Goal: Task Accomplishment & Management: Manage account settings

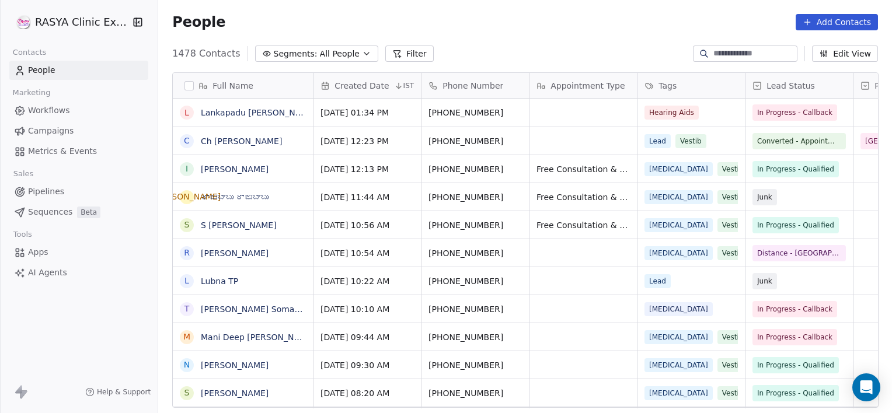
scroll to position [355, 725]
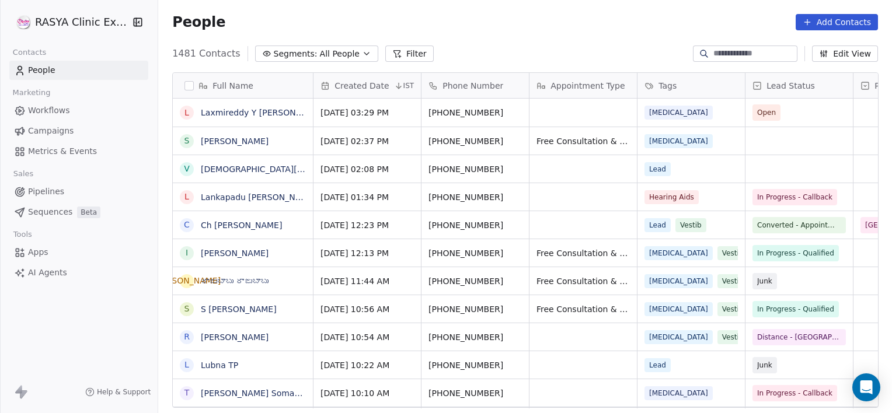
click at [713, 51] on input at bounding box center [754, 54] width 82 height 12
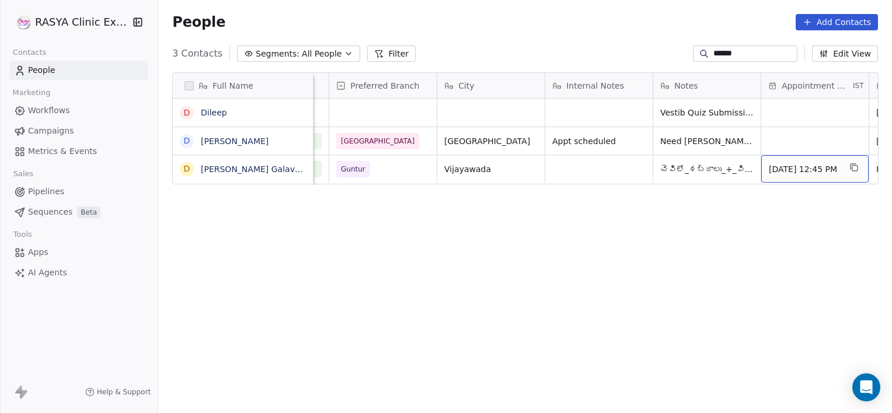
scroll to position [0, 632]
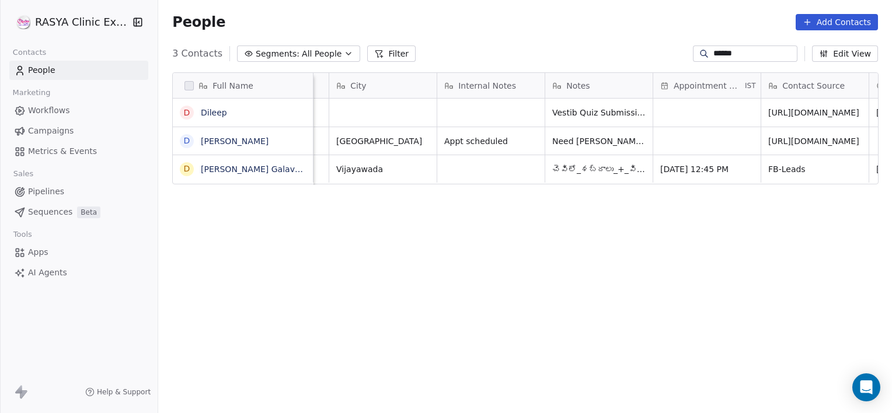
click at [746, 53] on input "******" at bounding box center [754, 54] width 82 height 12
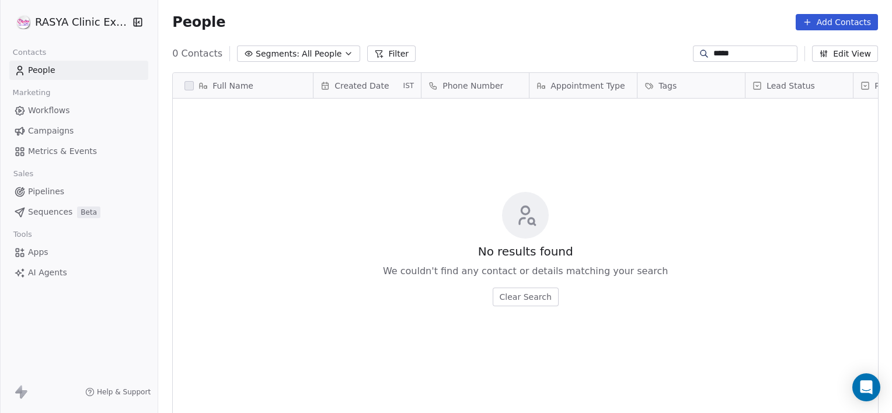
scroll to position [355, 725]
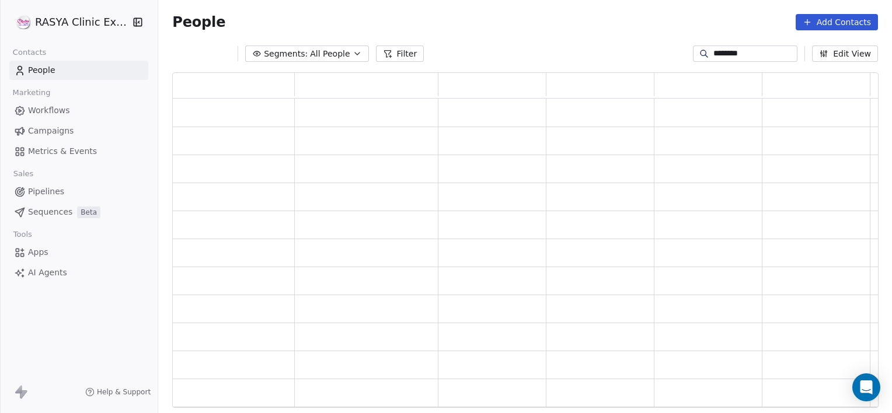
type input "********"
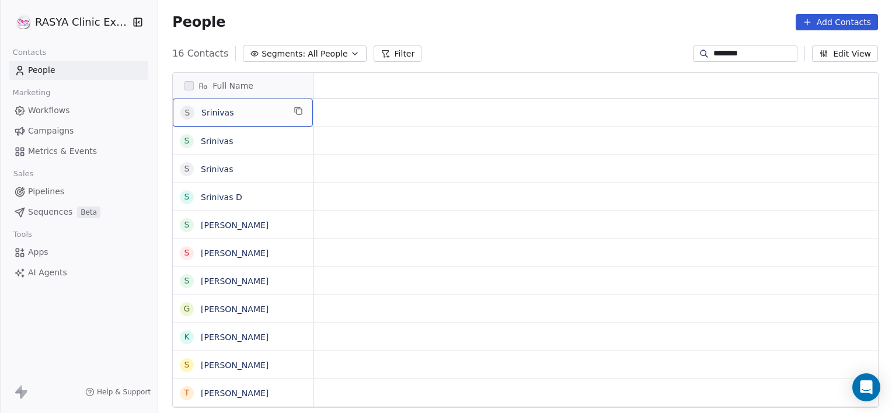
scroll to position [0, 0]
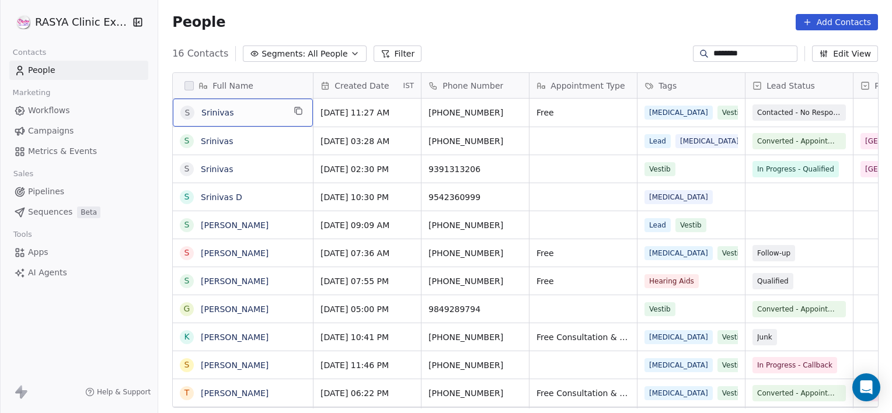
click at [752, 54] on input "********" at bounding box center [754, 54] width 82 height 12
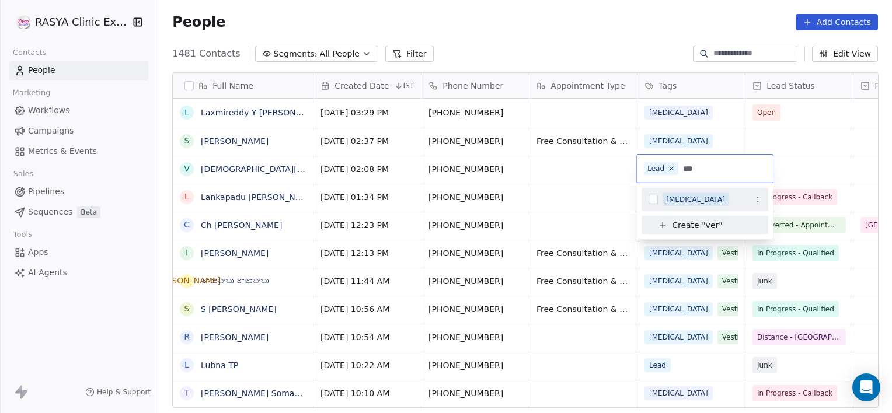
type input "***"
click at [668, 198] on div "[MEDICAL_DATA]" at bounding box center [695, 199] width 59 height 11
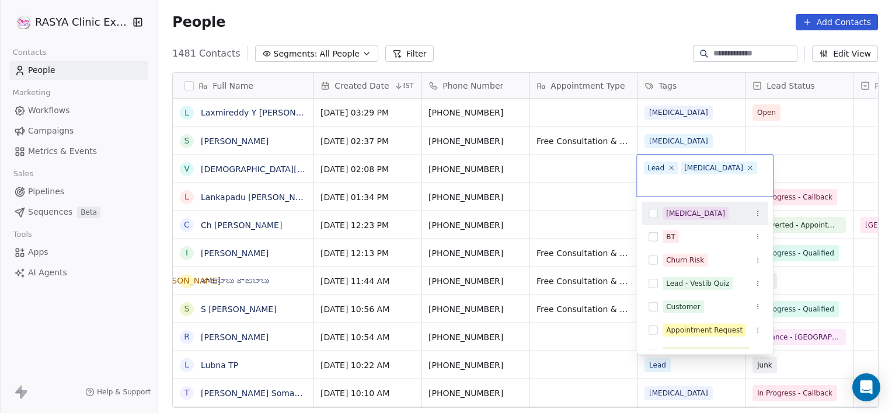
click at [792, 170] on html "[PERSON_NAME] Clinic External Contacts People Marketing Workflows Campaigns Met…" at bounding box center [446, 206] width 892 height 413
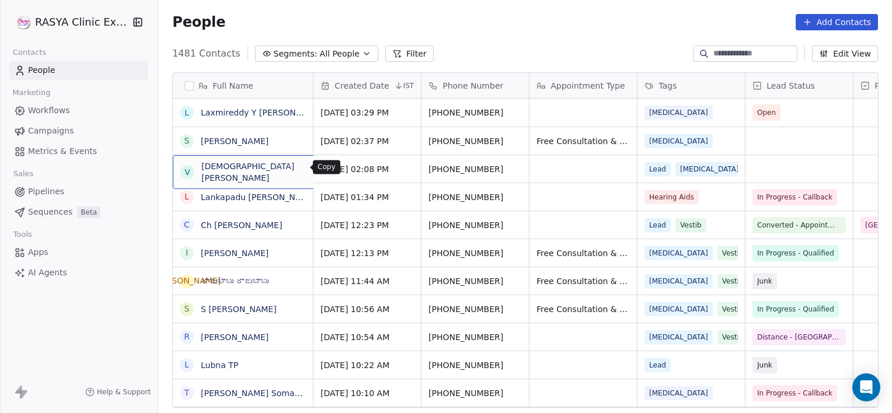
click at [326, 172] on button "grid" at bounding box center [333, 167] width 14 height 14
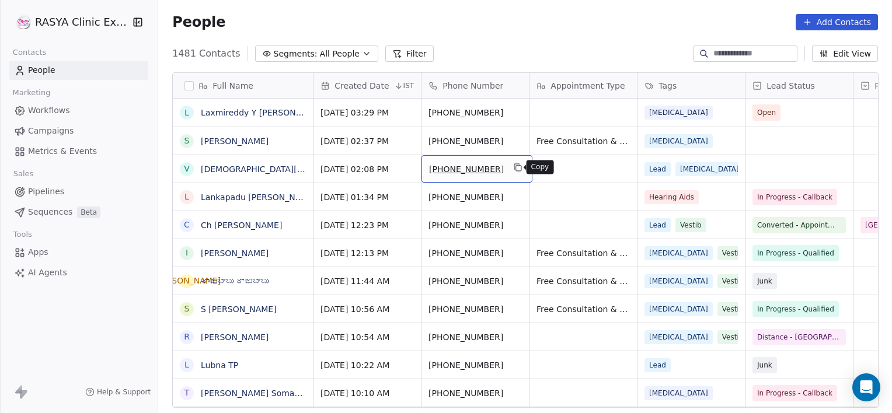
click at [516, 170] on icon "grid" at bounding box center [518, 168] width 5 height 5
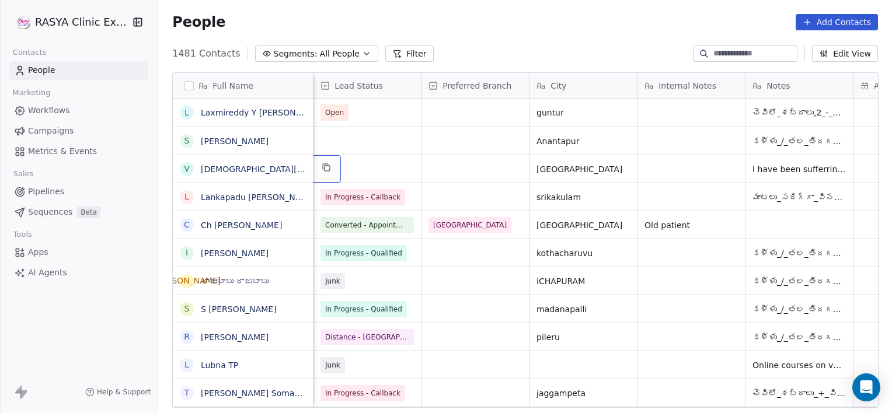
scroll to position [0, 324]
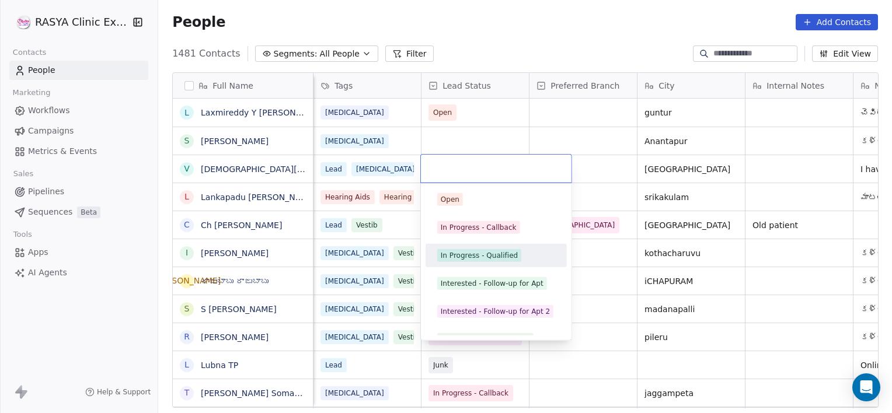
click at [486, 261] on span "In Progress - Qualified" at bounding box center [479, 255] width 84 height 13
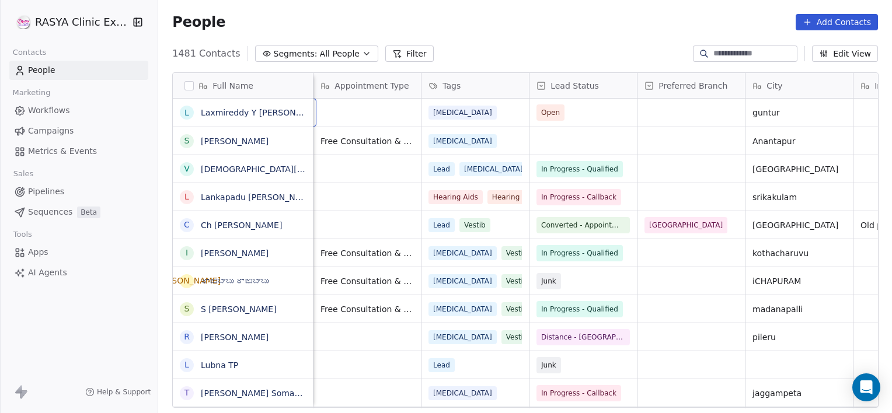
scroll to position [0, 107]
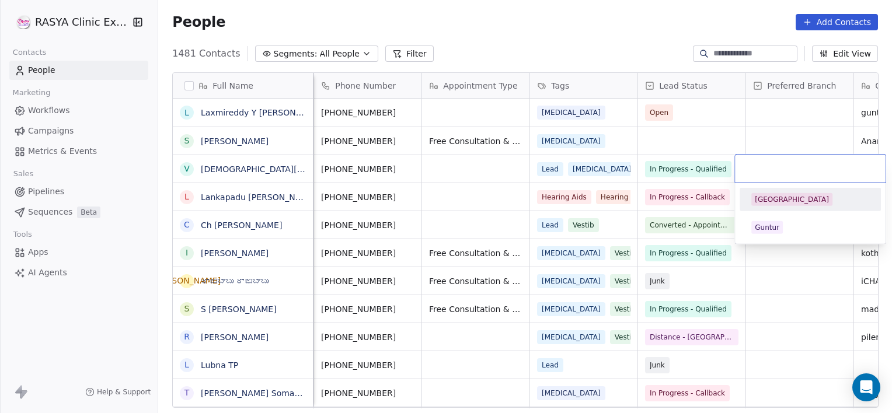
click at [763, 201] on div "[GEOGRAPHIC_DATA]" at bounding box center [792, 199] width 74 height 11
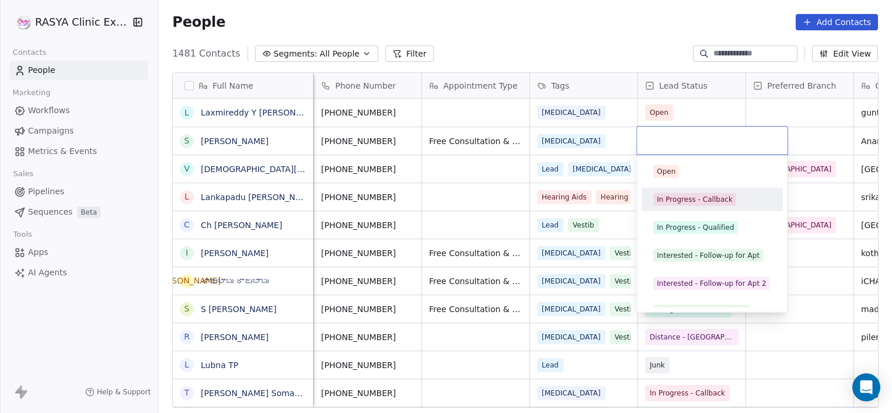
click at [686, 195] on div "In Progress - Callback" at bounding box center [695, 199] width 76 height 11
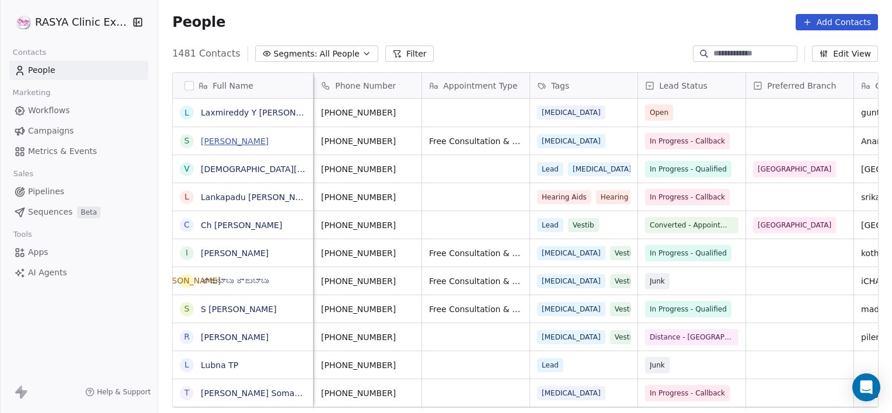
click at [233, 139] on link "[PERSON_NAME]" at bounding box center [235, 141] width 68 height 9
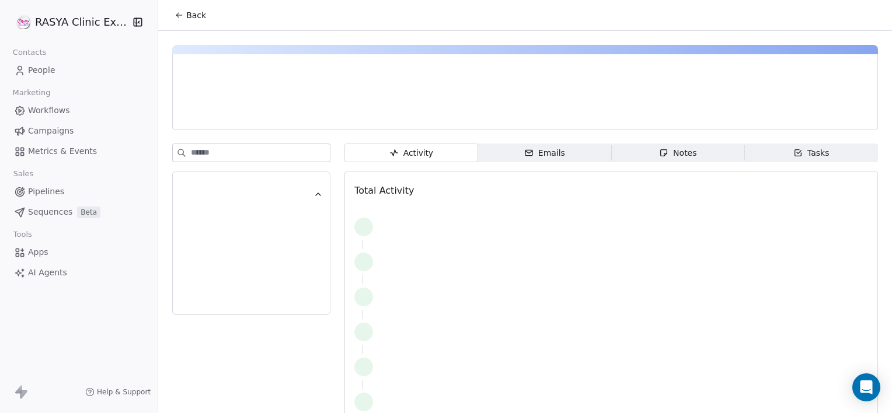
click at [675, 151] on div "Notes" at bounding box center [677, 153] width 37 height 12
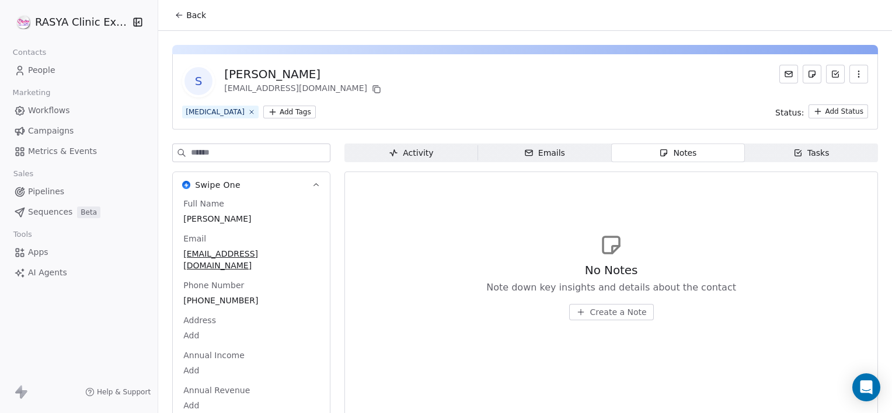
click at [593, 311] on span "Create a Note" at bounding box center [618, 312] width 57 height 12
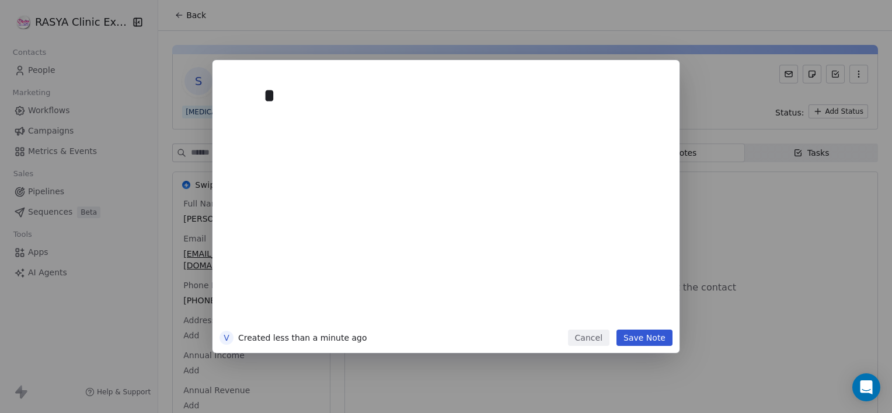
click at [593, 311] on div "*" at bounding box center [463, 201] width 399 height 249
click at [658, 343] on button "Save Note" at bounding box center [644, 338] width 56 height 16
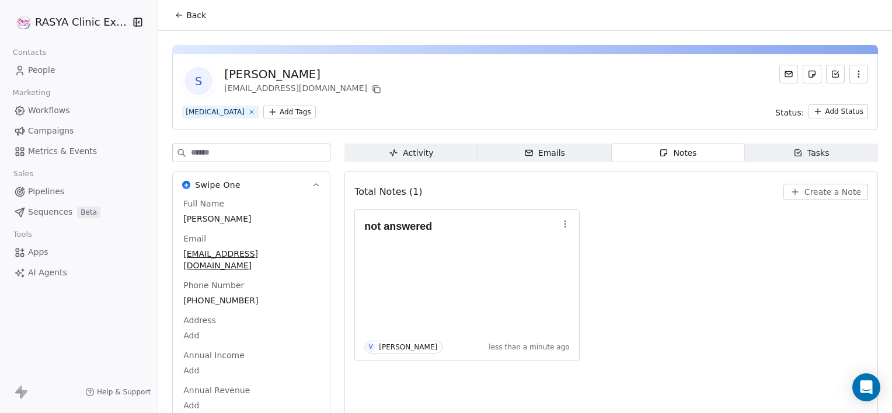
click at [204, 13] on button "Back" at bounding box center [190, 15] width 46 height 21
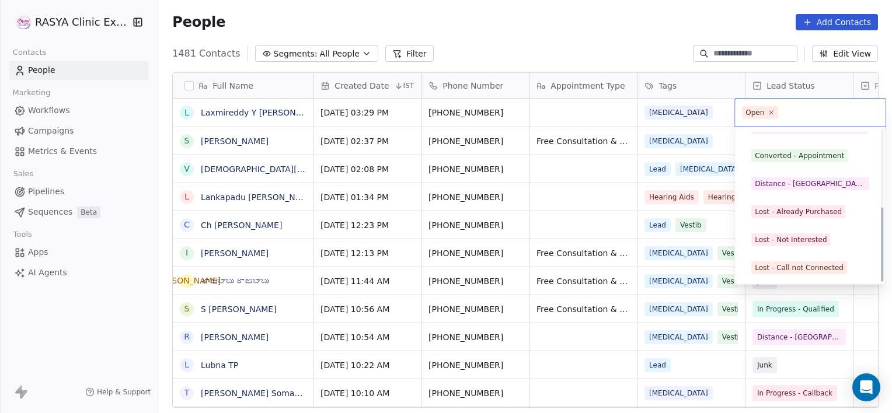
scroll to position [156, 0]
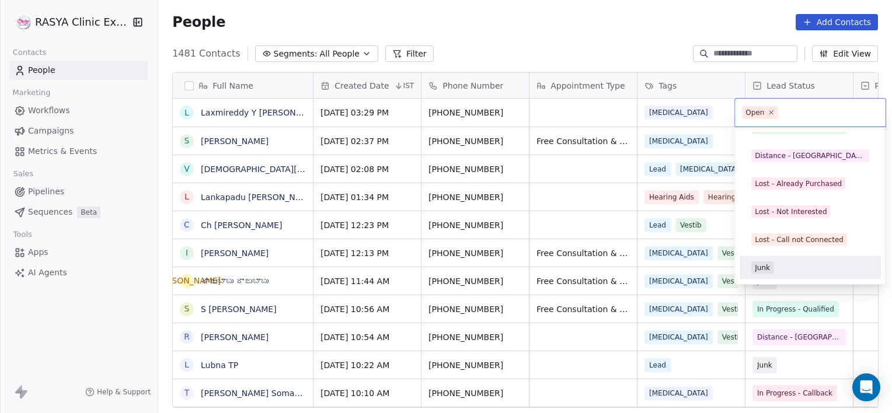
click at [771, 269] on span "Junk" at bounding box center [762, 267] width 22 height 13
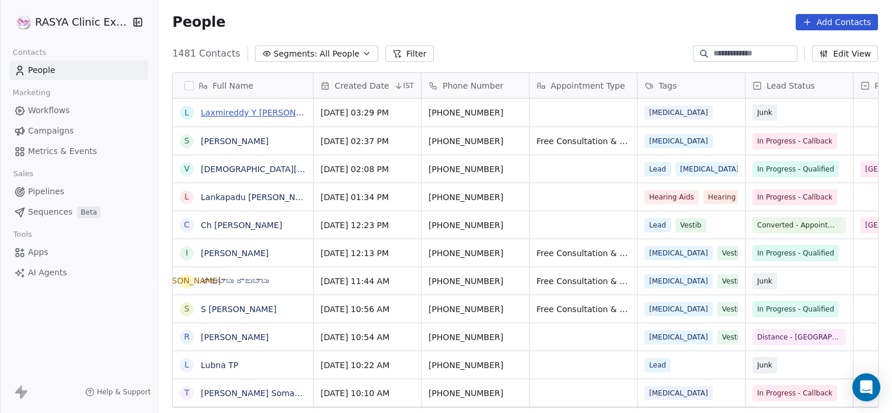
click at [229, 109] on link "Laxmireddy Y [PERSON_NAME]" at bounding box center [264, 112] width 126 height 9
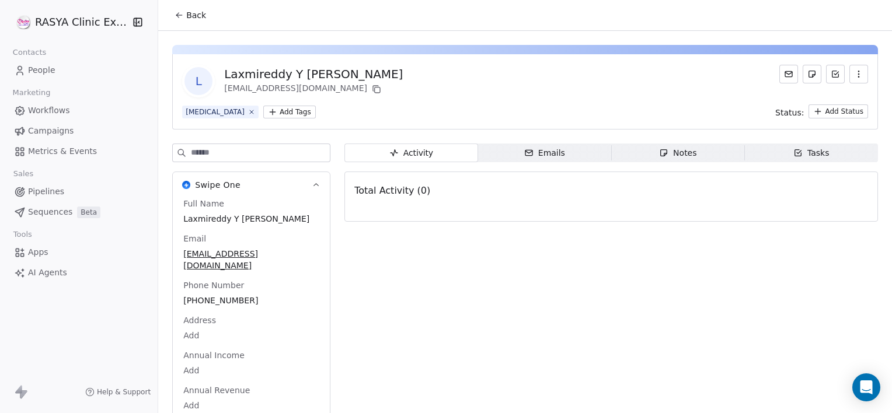
click at [641, 158] on span "Notes Notes" at bounding box center [677, 153] width 133 height 19
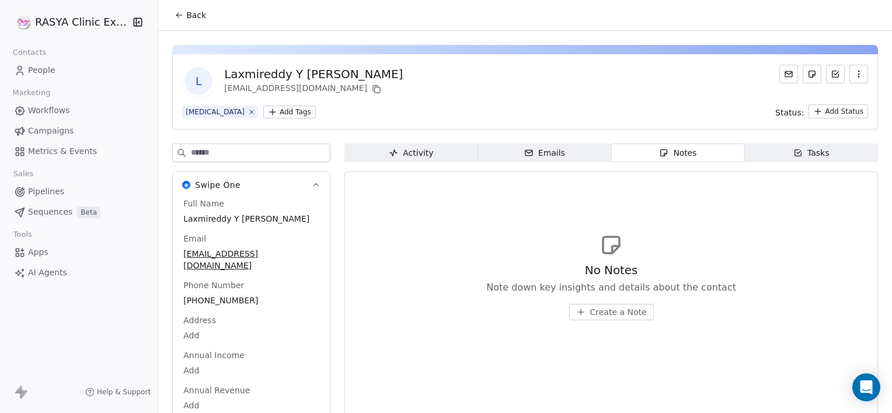
click at [578, 308] on icon "button" at bounding box center [580, 312] width 9 height 9
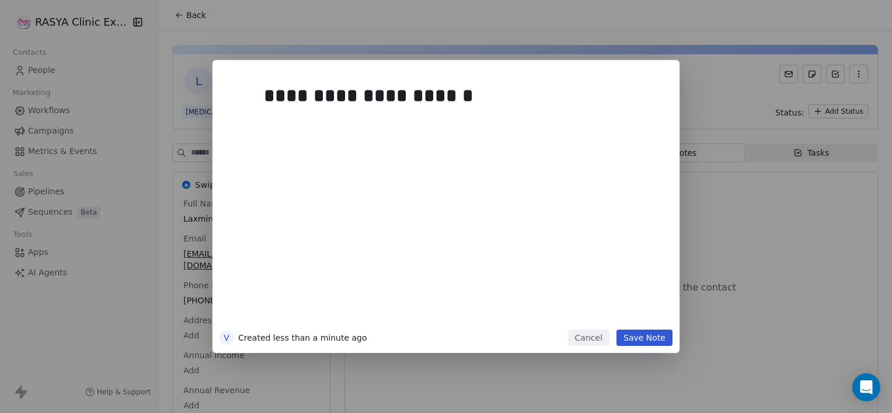
click at [648, 336] on button "Save Note" at bounding box center [644, 338] width 56 height 16
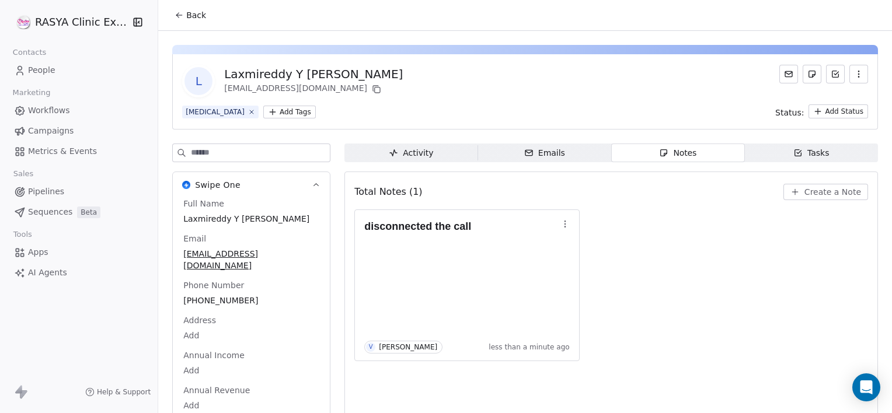
click at [202, 9] on span "Back" at bounding box center [196, 15] width 20 height 12
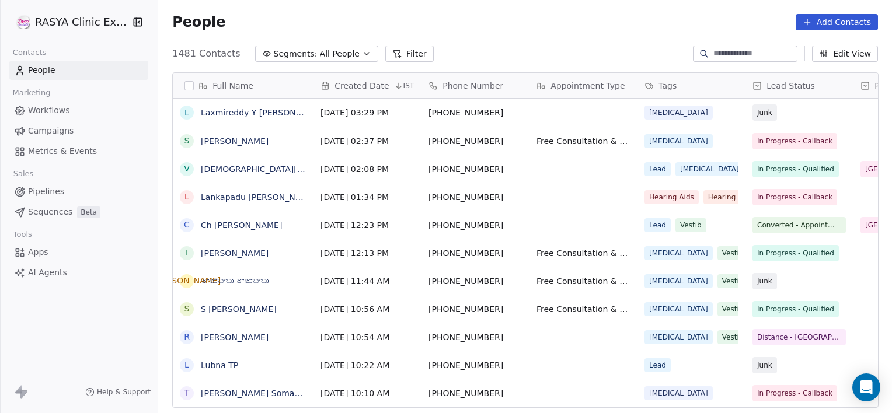
scroll to position [355, 725]
click at [745, 58] on input at bounding box center [754, 54] width 82 height 12
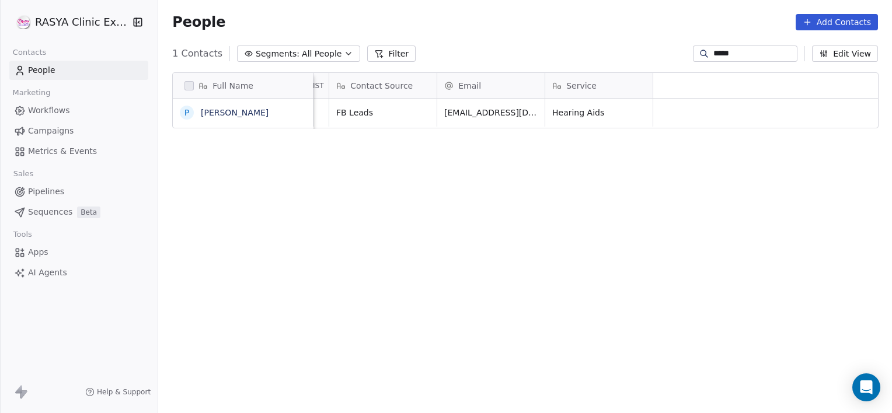
scroll to position [0, 0]
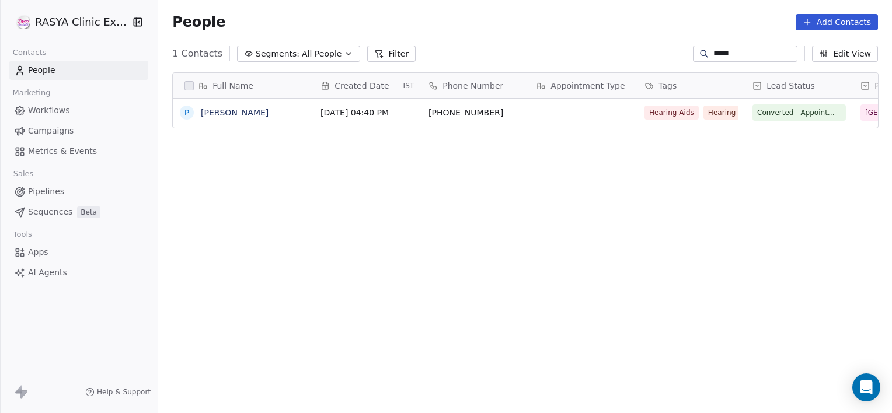
click at [734, 52] on input "*****" at bounding box center [754, 54] width 82 height 12
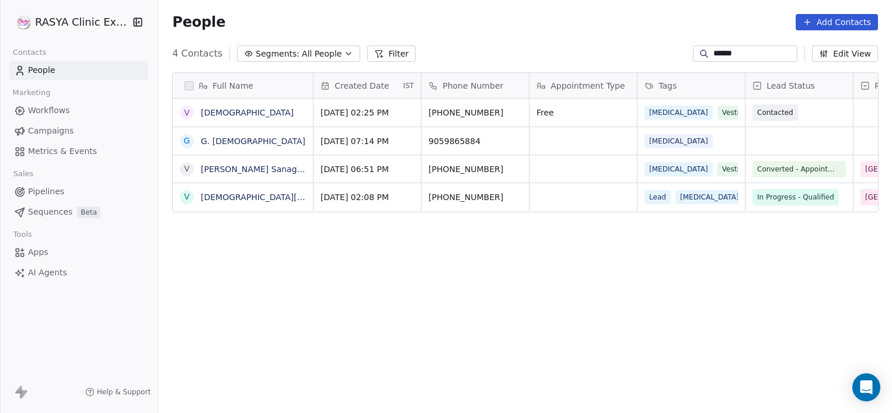
scroll to position [355, 725]
click at [743, 51] on input "******" at bounding box center [754, 54] width 82 height 12
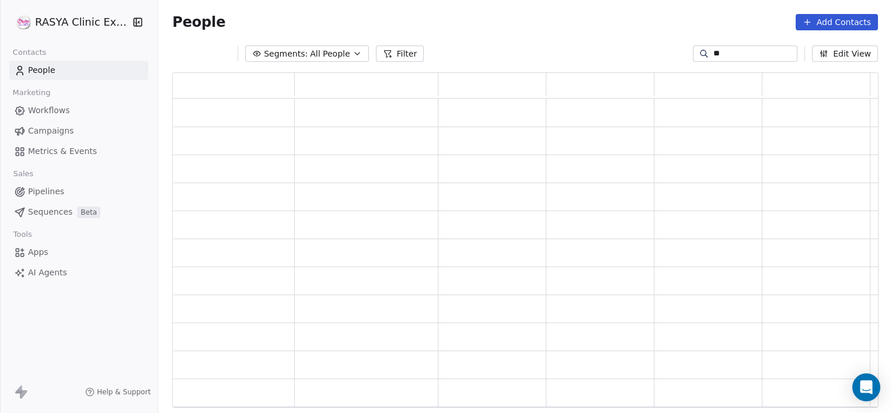
type input "*"
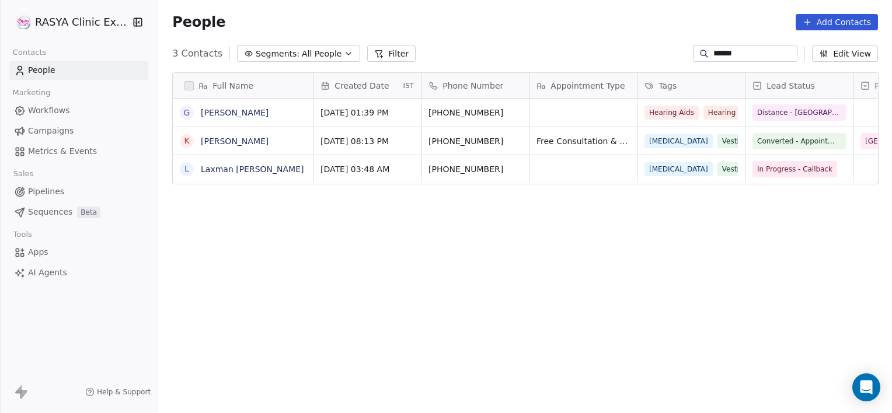
click at [749, 55] on input "******" at bounding box center [754, 54] width 82 height 12
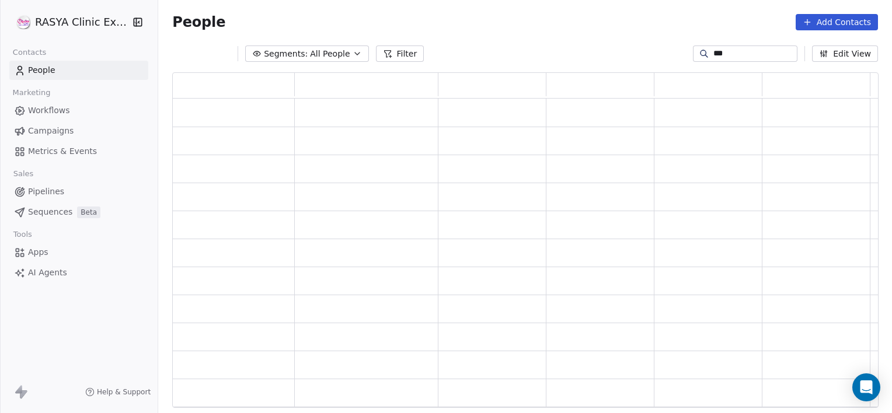
scroll to position [327, 697]
type input "*"
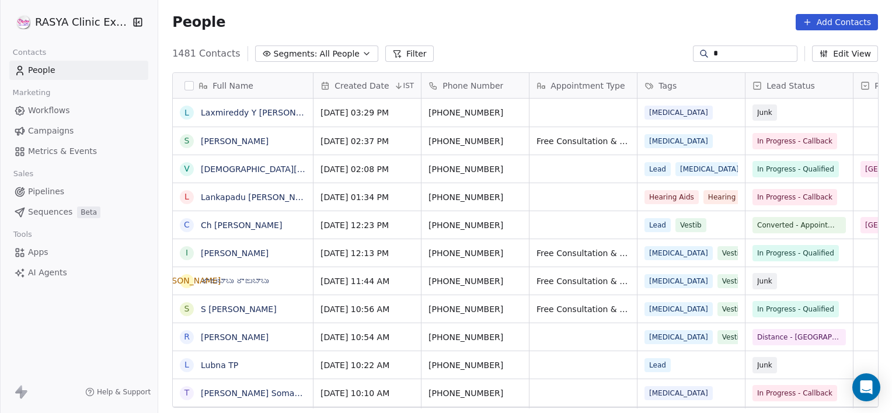
scroll to position [355, 725]
type input "*****"
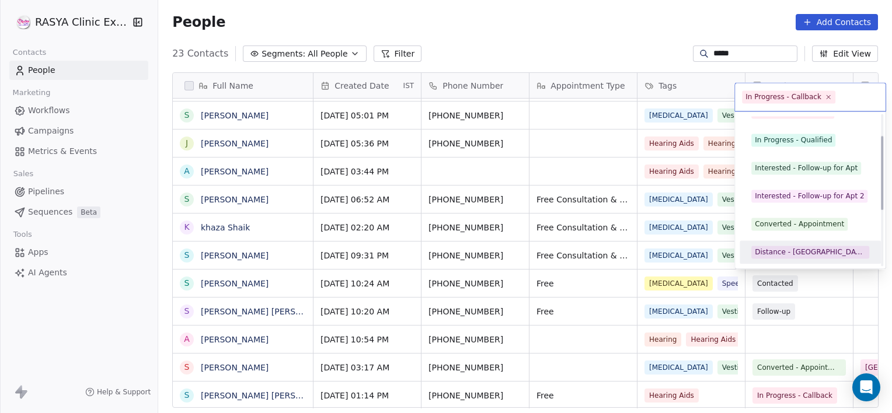
scroll to position [0, 0]
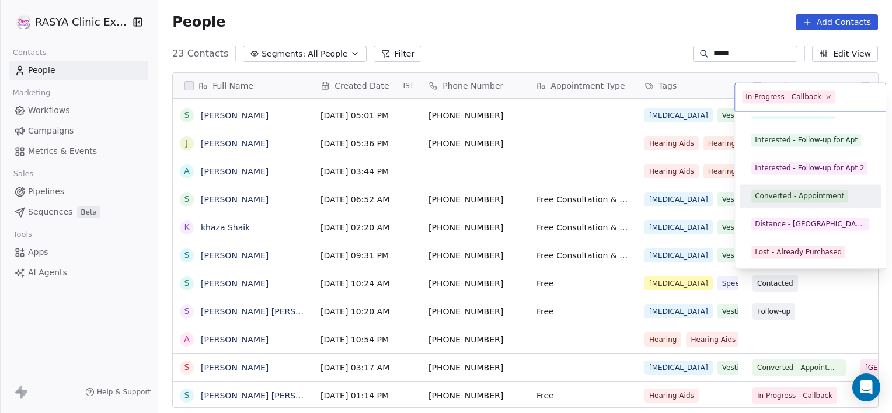
click at [796, 188] on div "Converted - Appointment" at bounding box center [810, 196] width 132 height 19
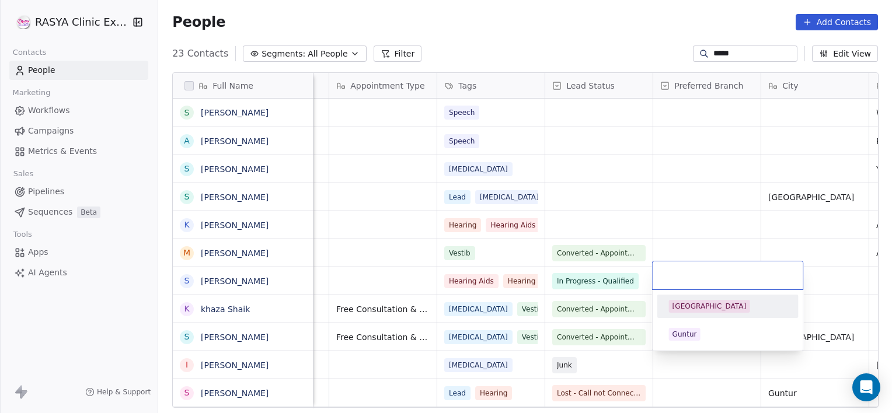
click at [686, 302] on div "[GEOGRAPHIC_DATA]" at bounding box center [709, 306] width 74 height 11
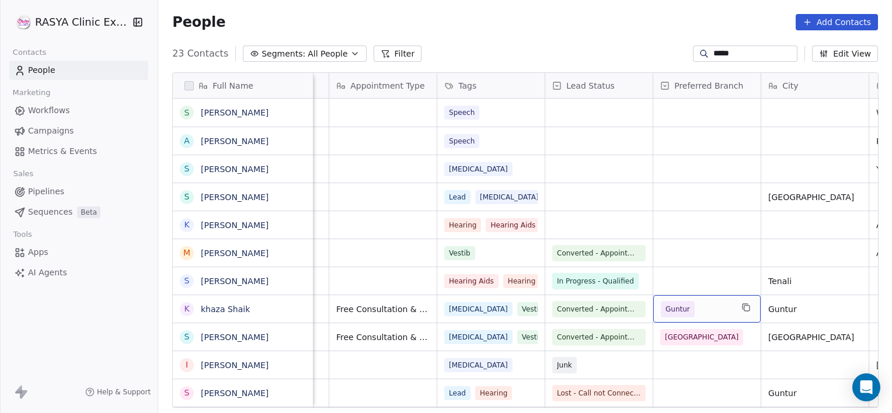
click at [686, 302] on span "Guntur" at bounding box center [678, 309] width 34 height 16
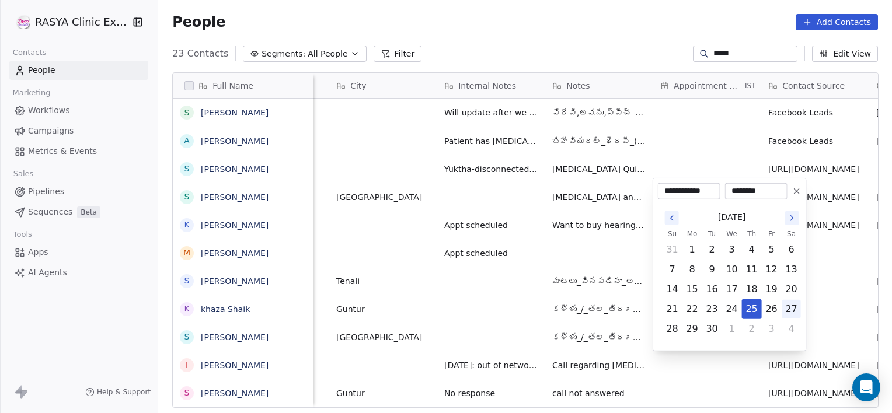
click at [795, 305] on button "27" at bounding box center [791, 309] width 19 height 19
type input "**********"
click at [817, 306] on html "[PERSON_NAME] Clinic External Contacts People Marketing Workflows Campaigns Met…" at bounding box center [446, 206] width 892 height 413
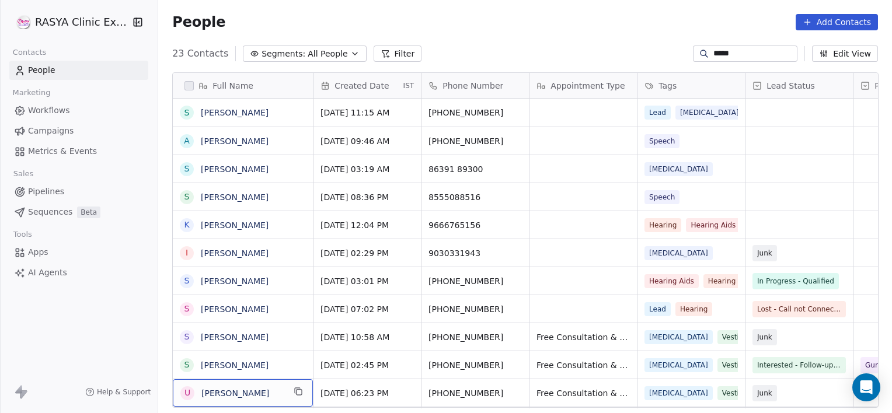
scroll to position [23, 0]
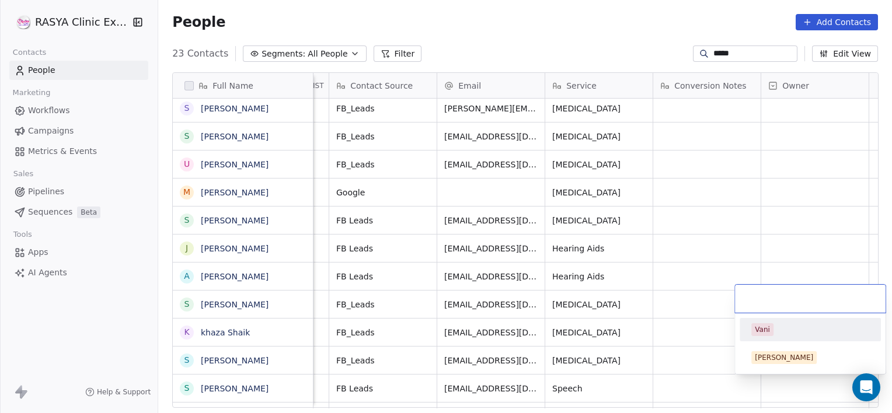
click at [765, 330] on div "Vani" at bounding box center [762, 329] width 15 height 11
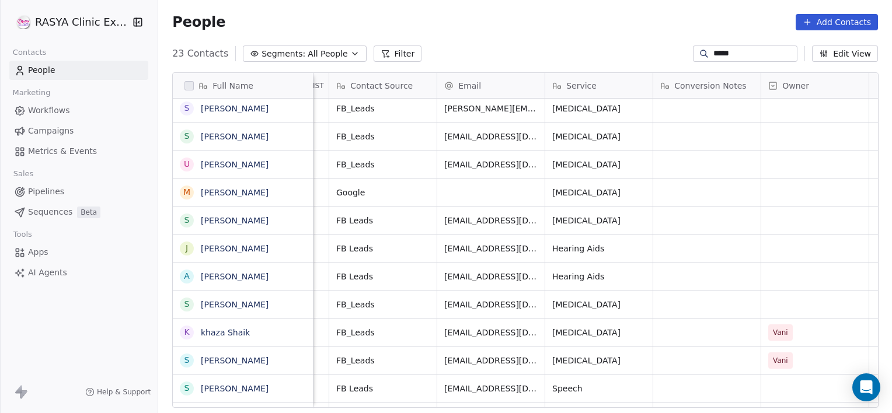
click at [745, 50] on input "*****" at bounding box center [754, 54] width 82 height 12
click at [747, 49] on input "*****" at bounding box center [754, 54] width 82 height 12
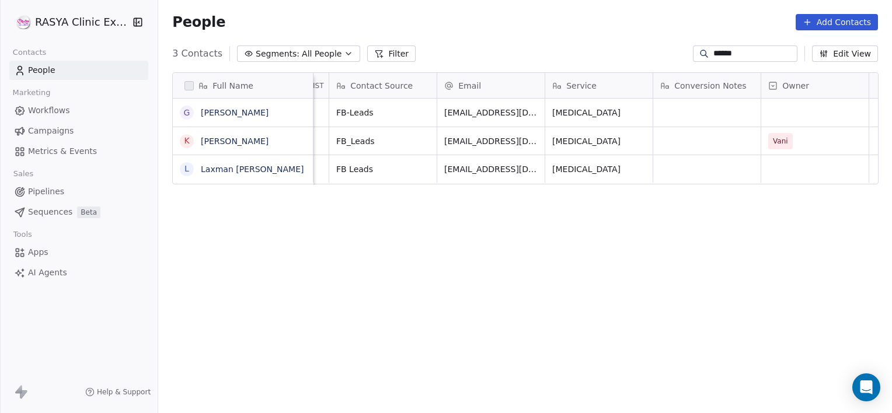
click at [747, 54] on input "******" at bounding box center [754, 54] width 82 height 12
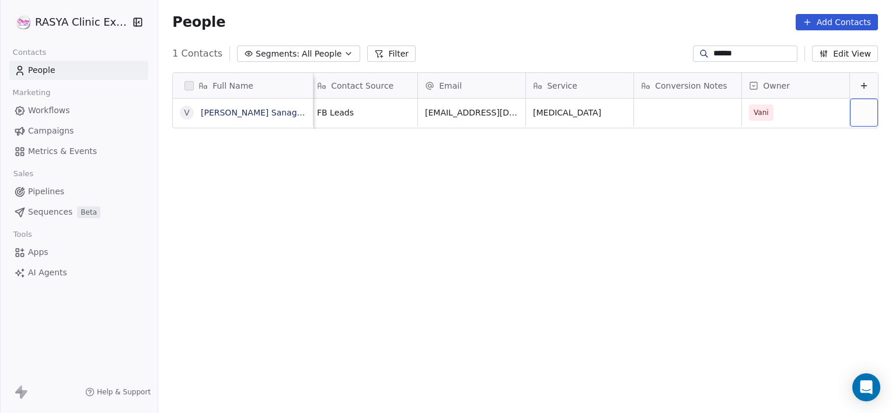
drag, startPoint x: 755, startPoint y: 83, endPoint x: 741, endPoint y: 50, distance: 36.1
click at [741, 50] on input "******" at bounding box center [754, 54] width 82 height 12
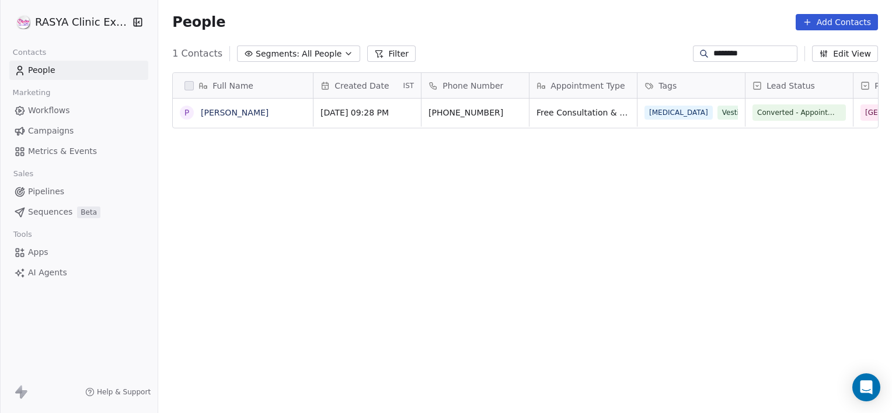
type input "********"
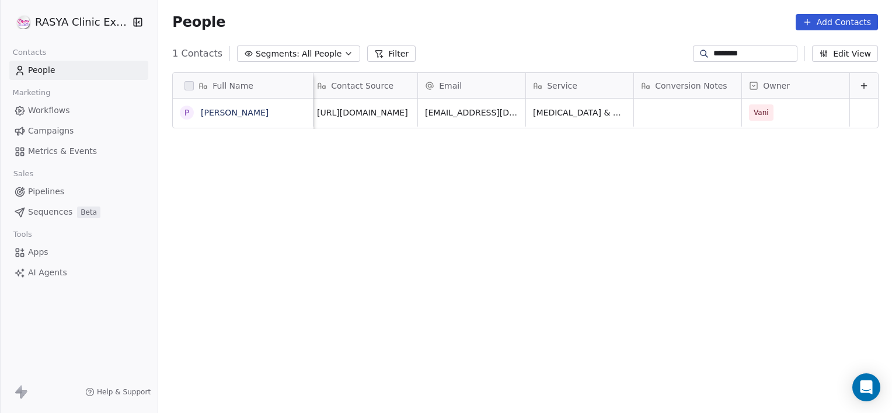
click at [766, 49] on input "********" at bounding box center [754, 54] width 82 height 12
click at [764, 49] on input "********" at bounding box center [754, 54] width 82 height 12
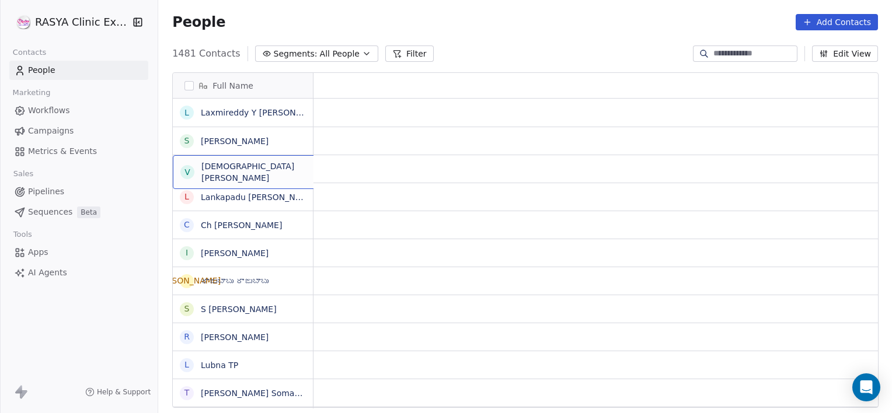
scroll to position [0, 0]
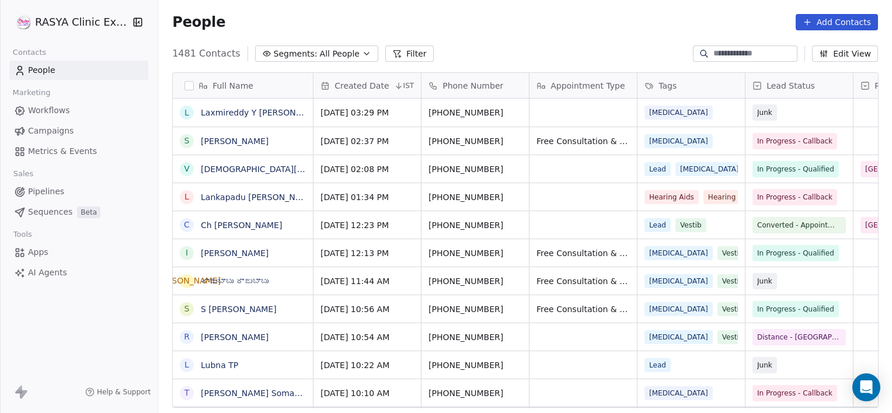
click at [322, 52] on span "All People" at bounding box center [340, 54] width 40 height 12
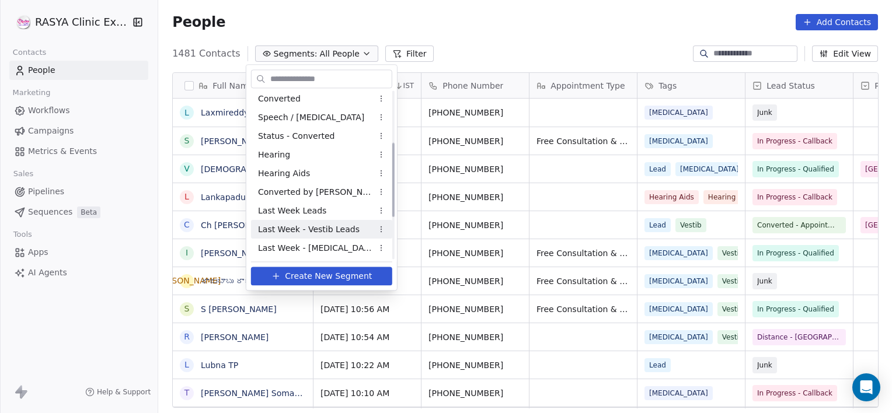
scroll to position [209, 0]
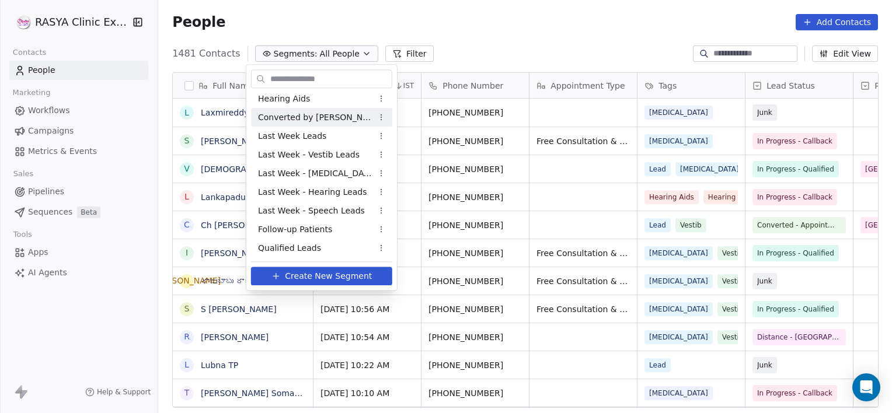
click at [270, 124] on div "Converted by [PERSON_NAME]" at bounding box center [321, 117] width 141 height 19
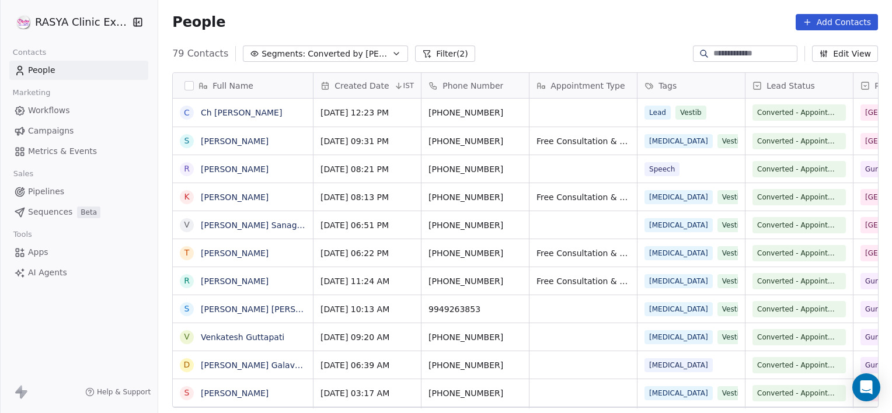
scroll to position [355, 725]
click at [344, 49] on span "Converted by [PERSON_NAME]" at bounding box center [349, 54] width 82 height 12
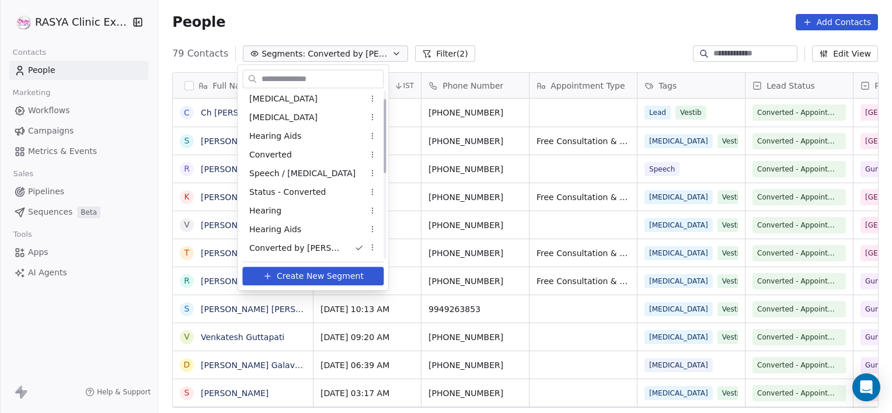
scroll to position [0, 0]
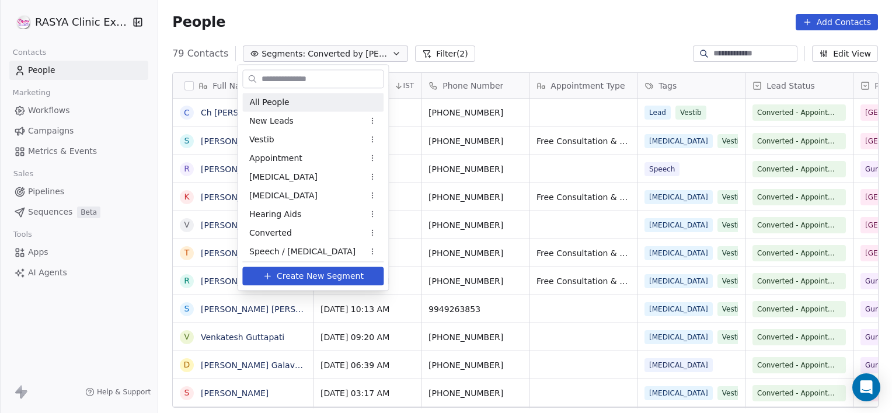
click at [301, 109] on div "All People" at bounding box center [312, 102] width 141 height 19
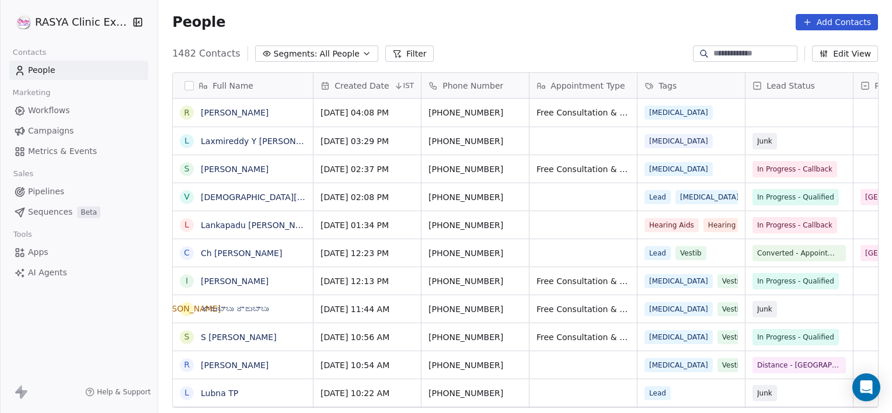
click at [774, 96] on div "Lead Status" at bounding box center [798, 85] width 107 height 25
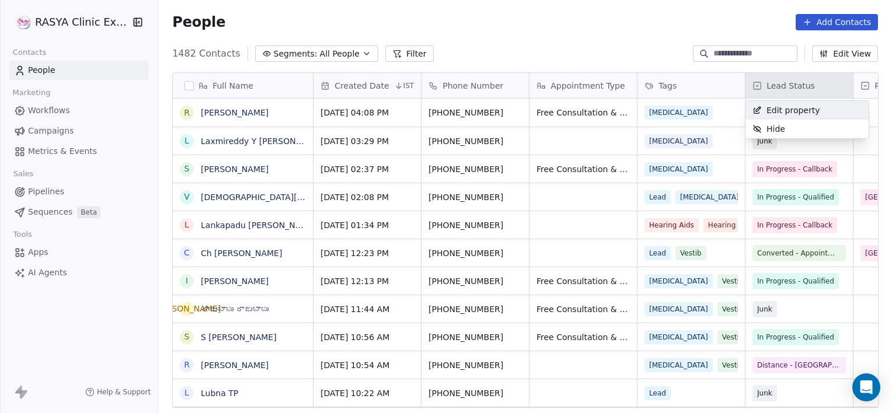
click at [720, 111] on html "[PERSON_NAME] Clinic External Contacts People Marketing Workflows Campaigns Met…" at bounding box center [446, 206] width 892 height 413
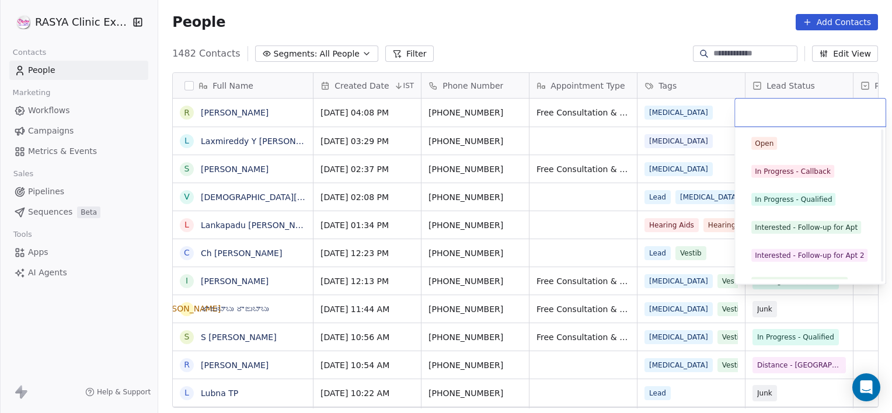
scroll to position [156, 0]
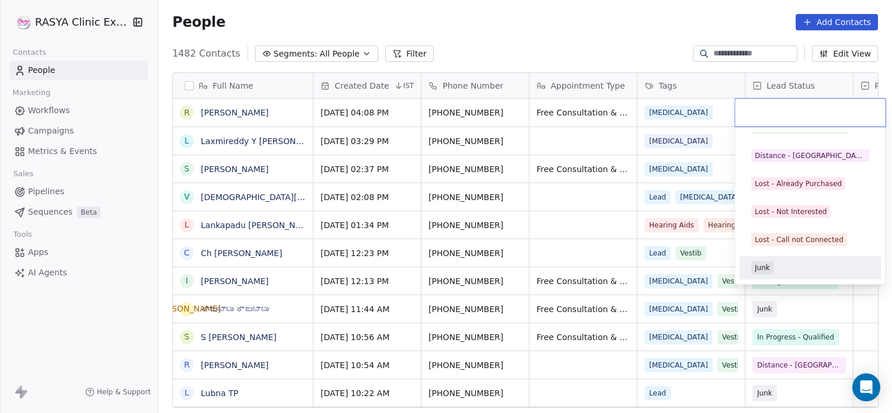
click at [785, 274] on div "Junk" at bounding box center [810, 268] width 132 height 19
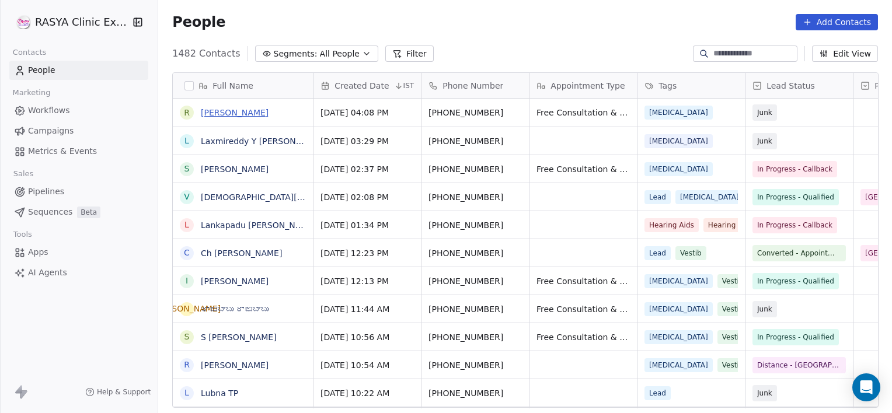
click at [268, 111] on link "[PERSON_NAME]" at bounding box center [235, 112] width 68 height 9
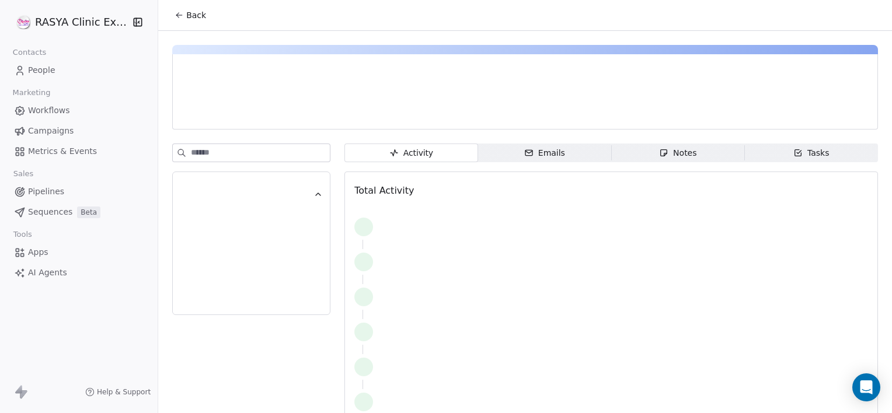
click at [648, 152] on span "Notes Notes" at bounding box center [677, 153] width 133 height 19
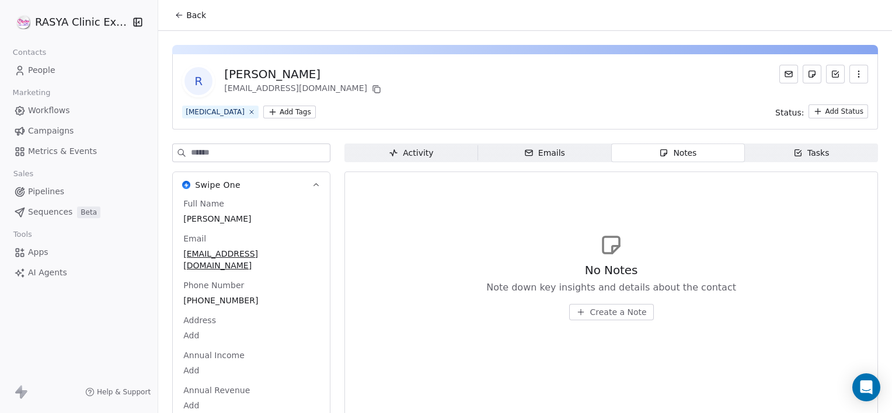
click at [619, 313] on span "Create a Note" at bounding box center [618, 312] width 57 height 12
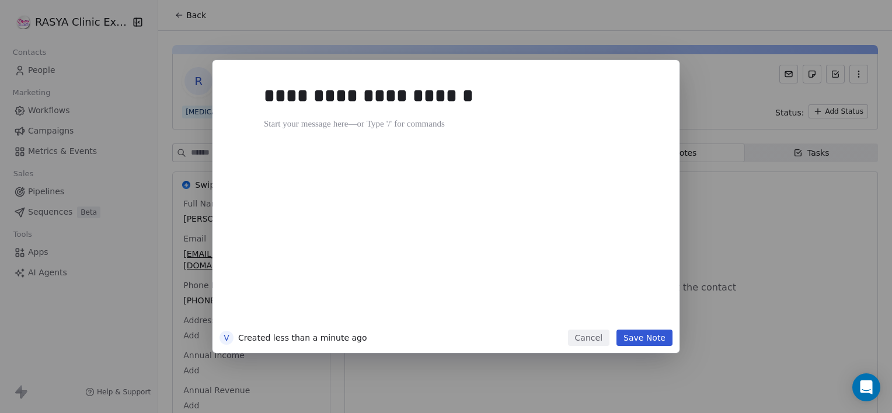
click at [628, 333] on button "Save Note" at bounding box center [644, 338] width 56 height 16
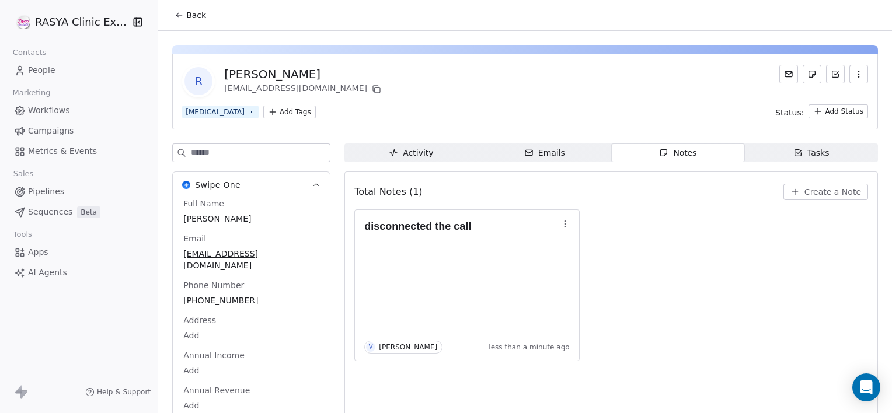
click at [195, 18] on span "Back" at bounding box center [196, 15] width 20 height 12
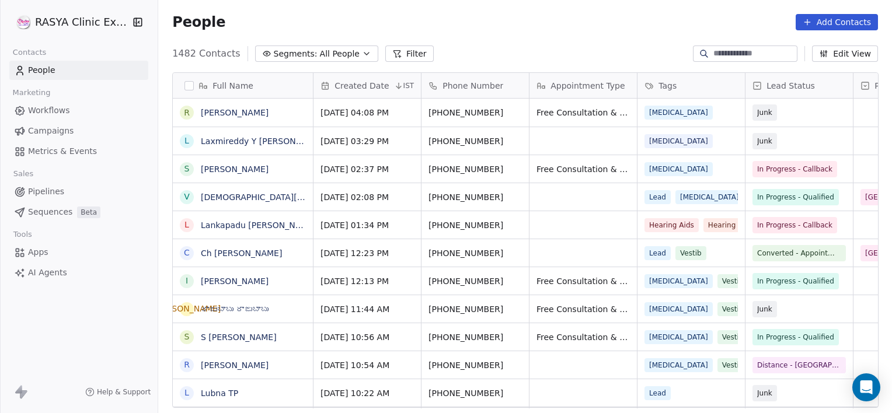
scroll to position [355, 725]
click at [392, 49] on button "Filter" at bounding box center [409, 54] width 48 height 16
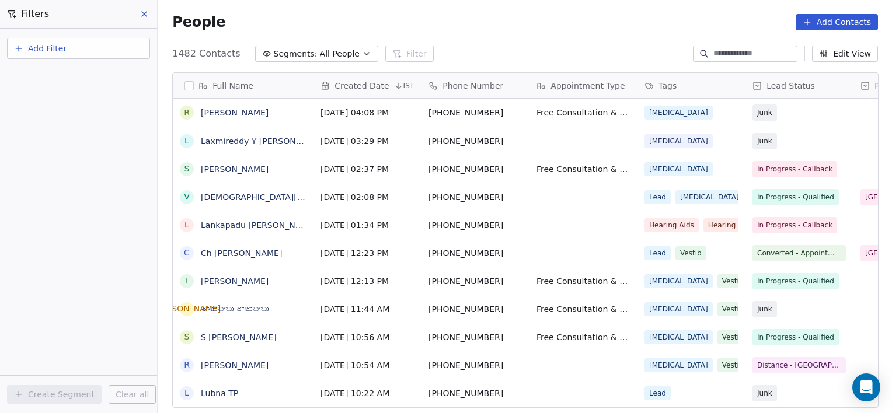
click at [63, 50] on span "Add Filter" at bounding box center [47, 49] width 39 height 12
click at [61, 76] on span "Contact properties" at bounding box center [57, 75] width 76 height 12
type input "****"
click at [46, 113] on span "Lead Status" at bounding box center [43, 118] width 48 height 12
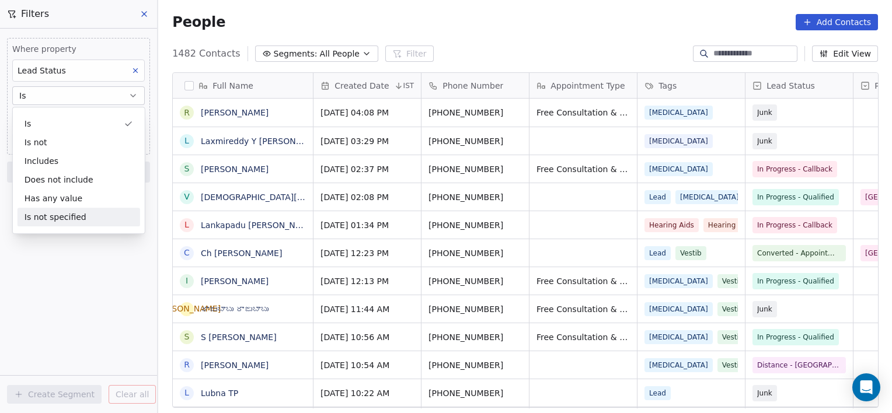
click at [103, 276] on div "Where property Lead Status Is Select Lead Status Add filter to this group Add a…" at bounding box center [78, 221] width 157 height 385
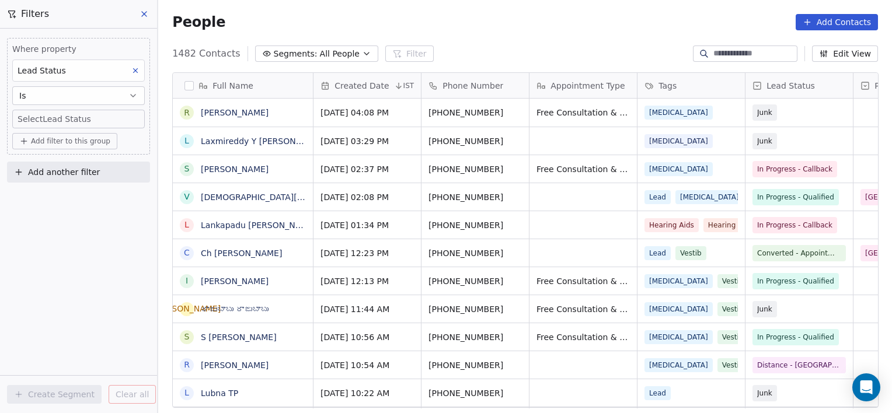
click at [97, 117] on body "[PERSON_NAME] Clinic External Contacts People Marketing Workflows Campaigns Met…" at bounding box center [446, 206] width 892 height 413
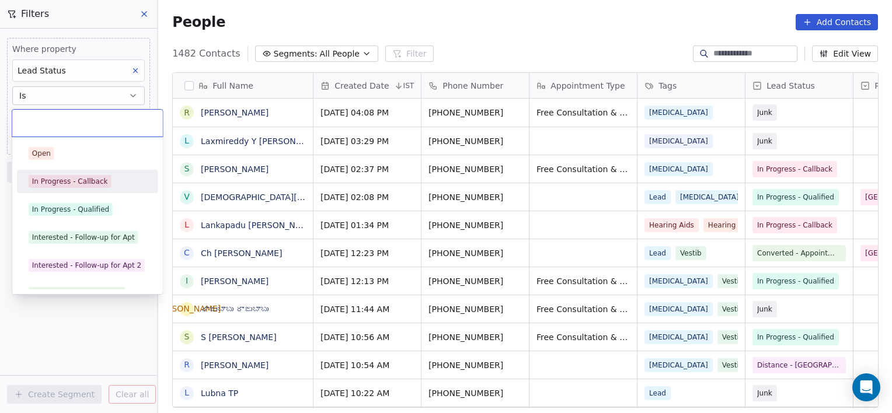
click at [63, 188] on div "In Progress - Callback" at bounding box center [88, 181] width 132 height 19
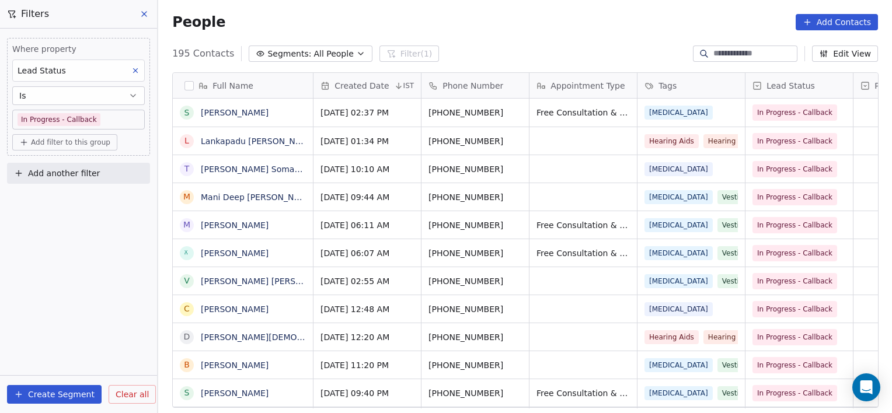
click at [75, 141] on span "Add filter to this group" at bounding box center [70, 142] width 79 height 9
click at [54, 168] on span "Contact properties" at bounding box center [63, 166] width 76 height 12
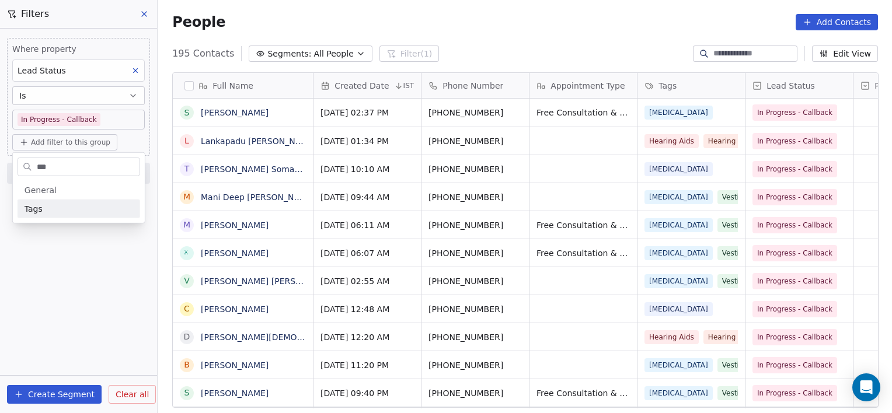
type input "***"
click at [51, 212] on div "Tags" at bounding box center [79, 209] width 109 height 12
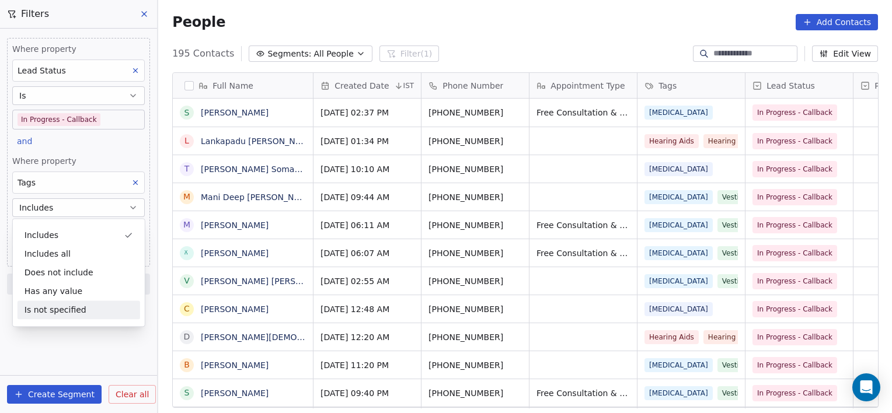
click at [48, 357] on div "Where property Lead Status Is In Progress - Callback and Where property Tags In…" at bounding box center [78, 221] width 157 height 385
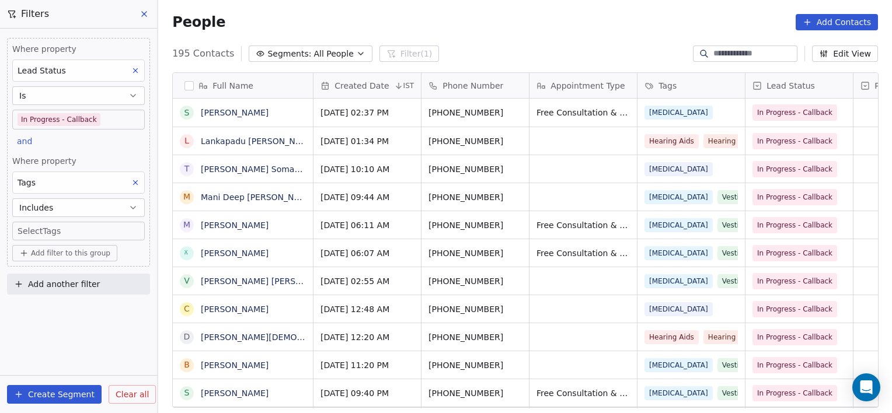
click at [58, 231] on body "[PERSON_NAME] Clinic External Contacts People Marketing Workflows Campaigns Met…" at bounding box center [446, 206] width 892 height 413
type input "***"
click at [46, 263] on div "[MEDICAL_DATA]" at bounding box center [70, 266] width 59 height 11
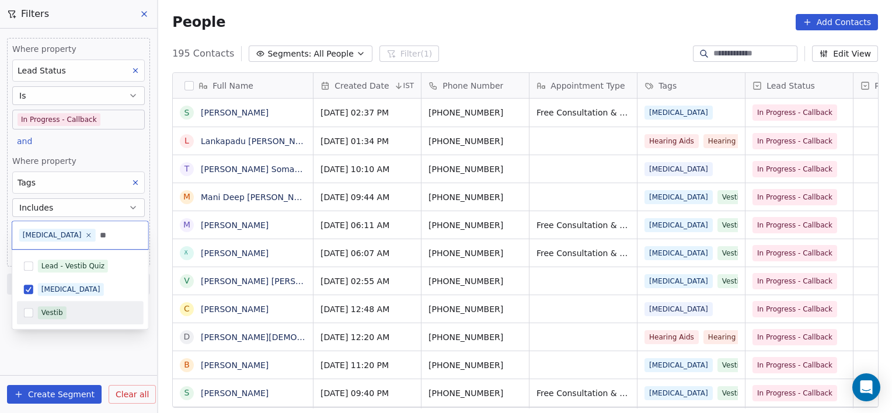
type input "**"
click at [56, 313] on div "Vestib" at bounding box center [52, 313] width 22 height 11
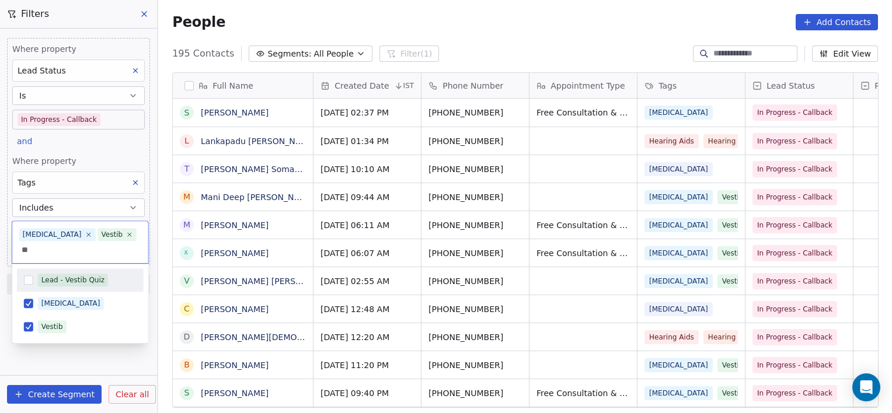
type input "**"
click at [101, 274] on span "Lead - Vestib Quiz" at bounding box center [73, 280] width 70 height 13
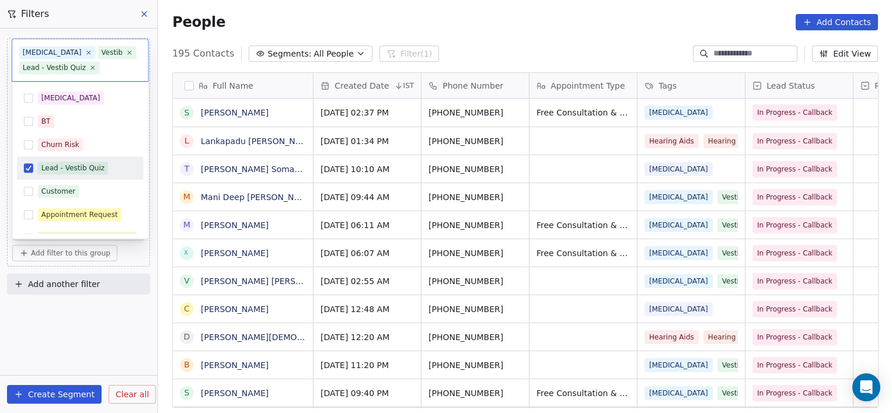
click at [75, 355] on html "[PERSON_NAME] Clinic External Contacts People Marketing Workflows Campaigns Met…" at bounding box center [446, 206] width 892 height 413
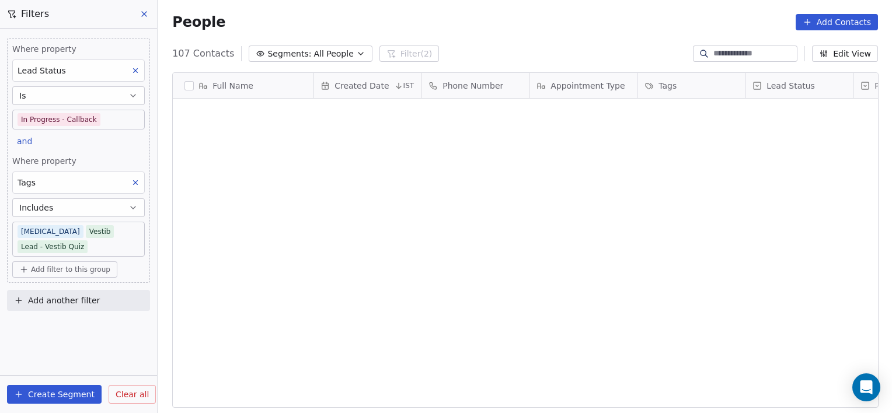
scroll to position [1125, 0]
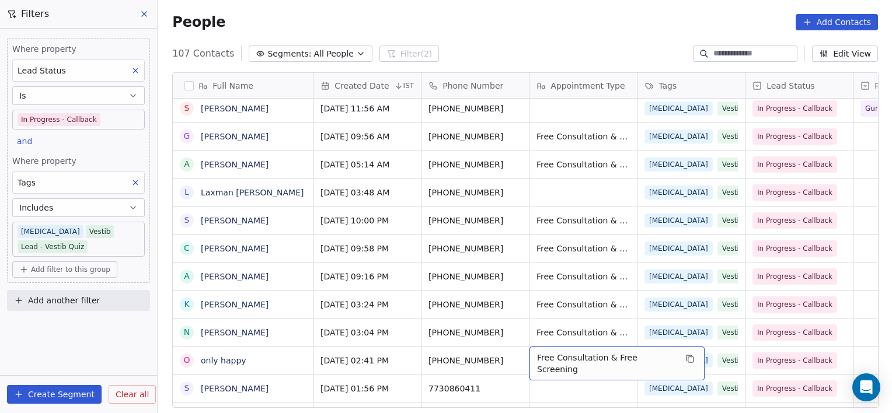
click at [109, 123] on body "[PERSON_NAME] Clinic External Contacts People Marketing Workflows Campaigns Met…" at bounding box center [446, 206] width 892 height 413
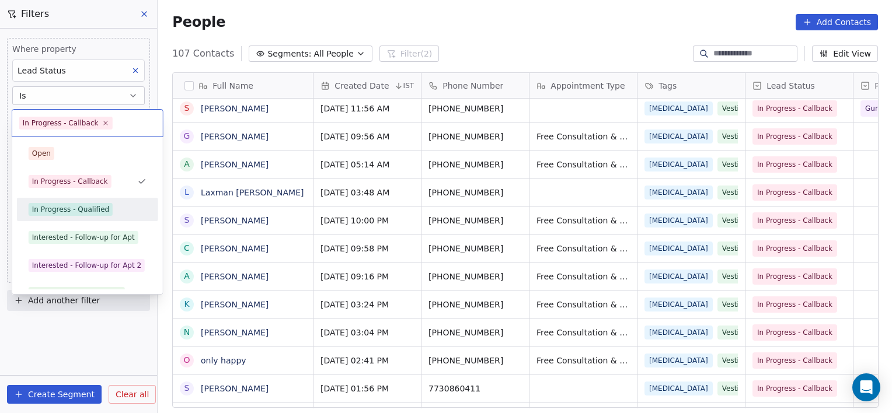
click at [43, 203] on span "In Progress - Qualified" at bounding box center [71, 209] width 84 height 13
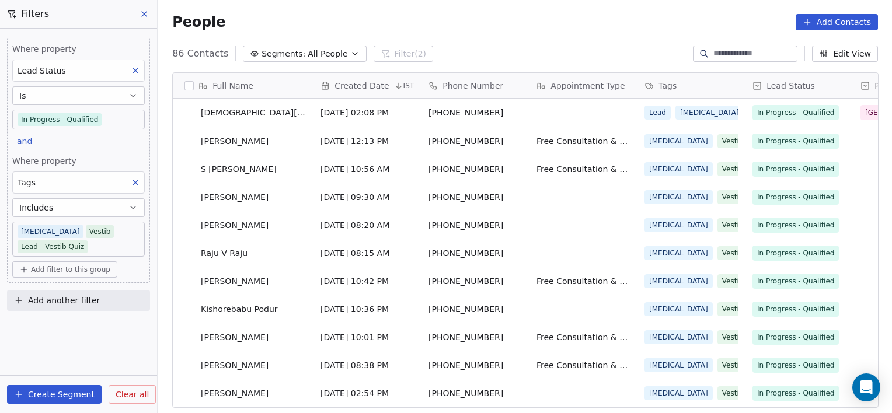
scroll to position [331, 0]
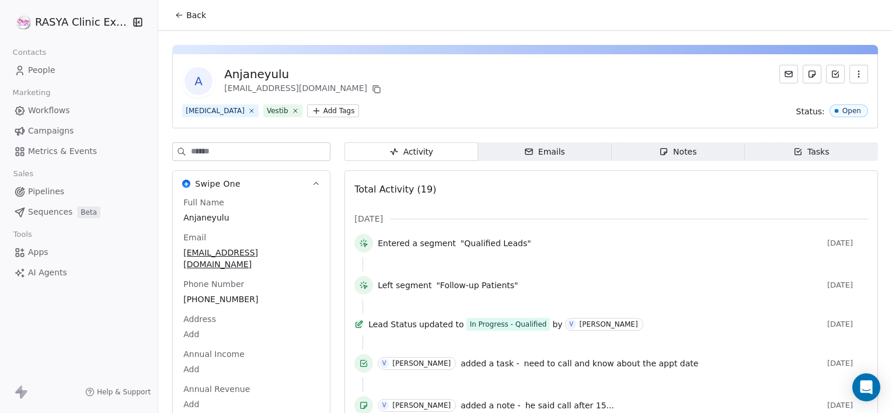
click at [187, 12] on span "Back" at bounding box center [196, 15] width 20 height 12
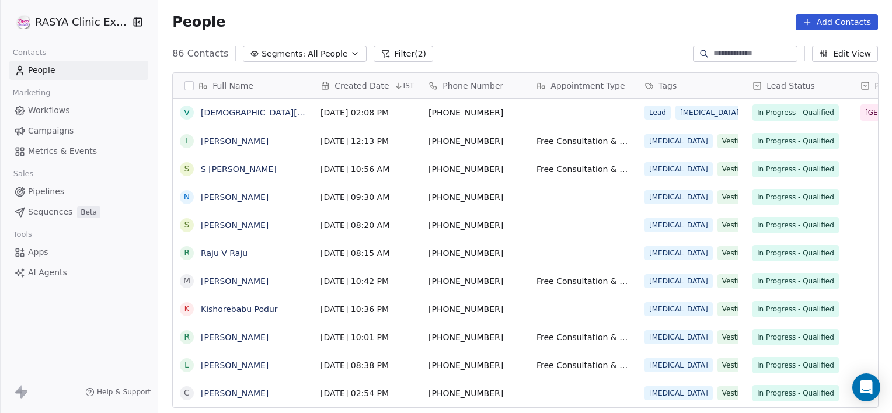
scroll to position [355, 725]
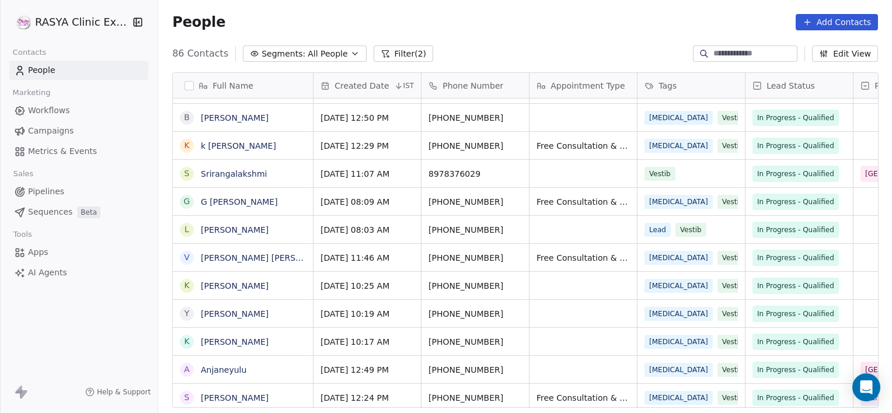
click at [720, 57] on input at bounding box center [754, 54] width 82 height 12
click at [382, 47] on button "Filter (2)" at bounding box center [403, 54] width 60 height 16
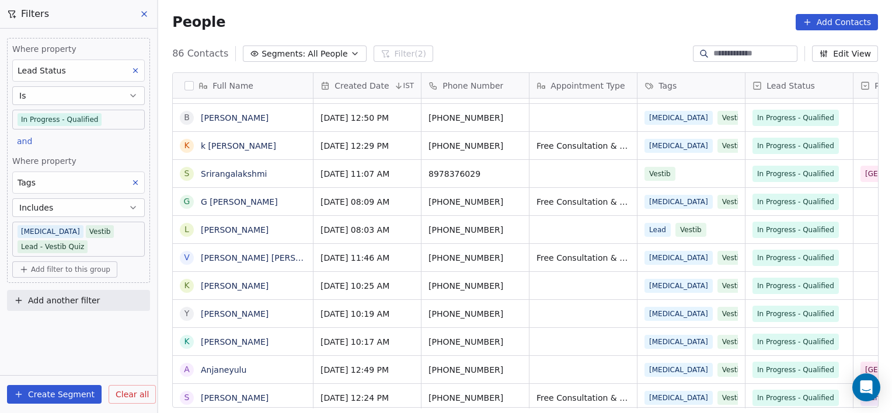
click at [121, 394] on span "Clear all" at bounding box center [132, 395] width 33 height 12
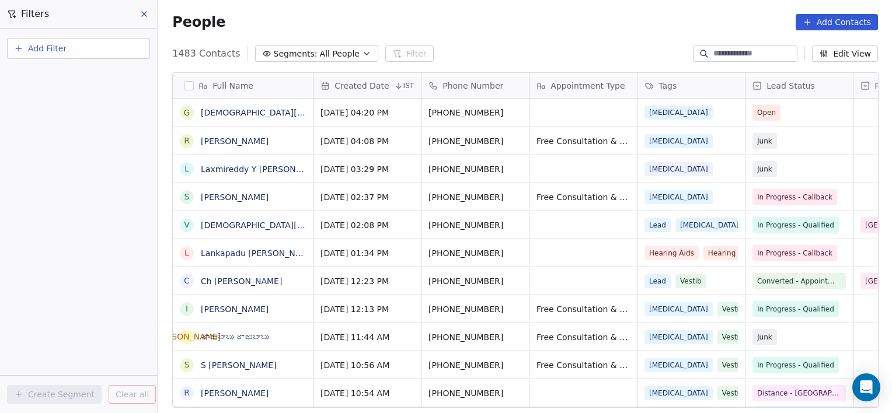
click at [720, 51] on input at bounding box center [754, 54] width 82 height 12
